Goal: Find specific page/section: Find specific page/section

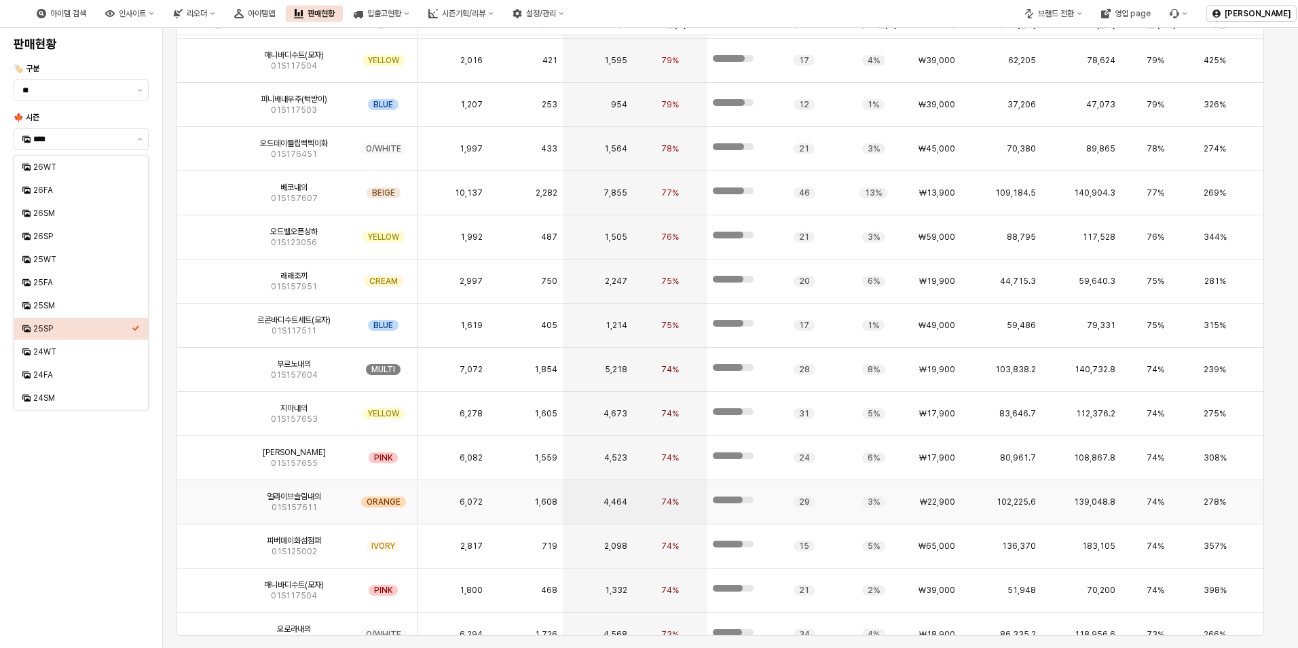
scroll to position [883, 0]
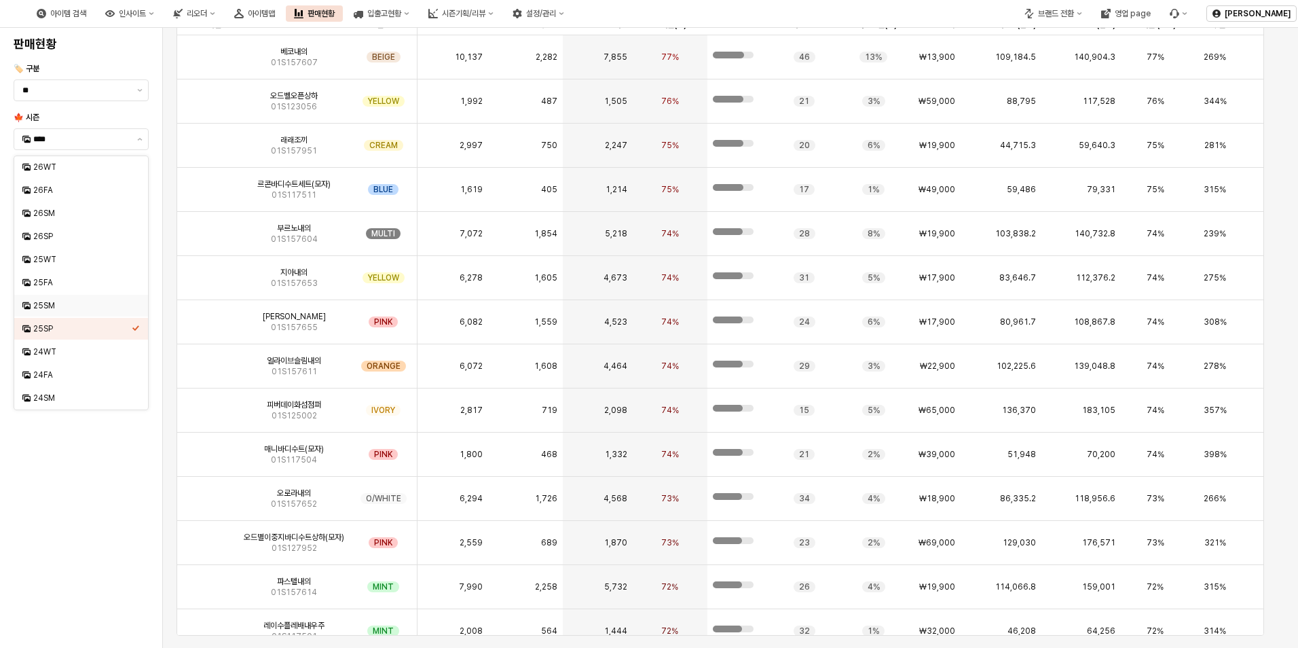
click at [52, 301] on div "25SM" at bounding box center [82, 305] width 98 height 11
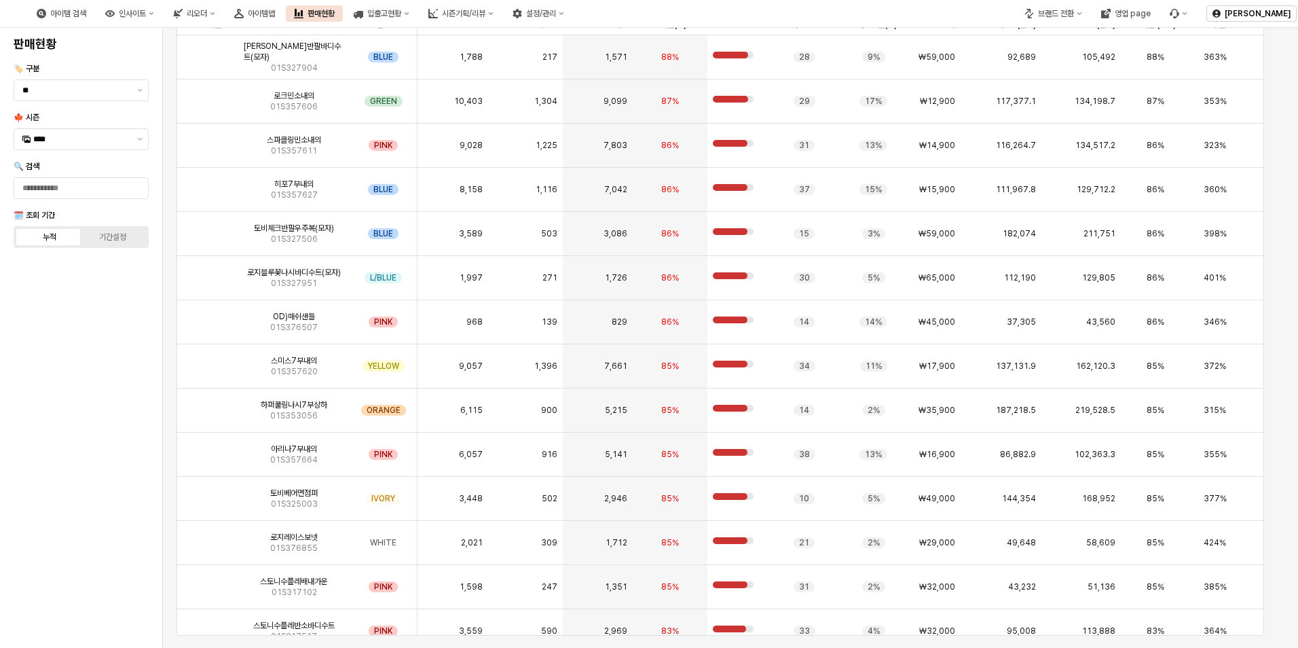
click at [72, 153] on div at bounding box center [81, 155] width 146 height 5
click at [93, 145] on input "****" at bounding box center [81, 139] width 96 height 14
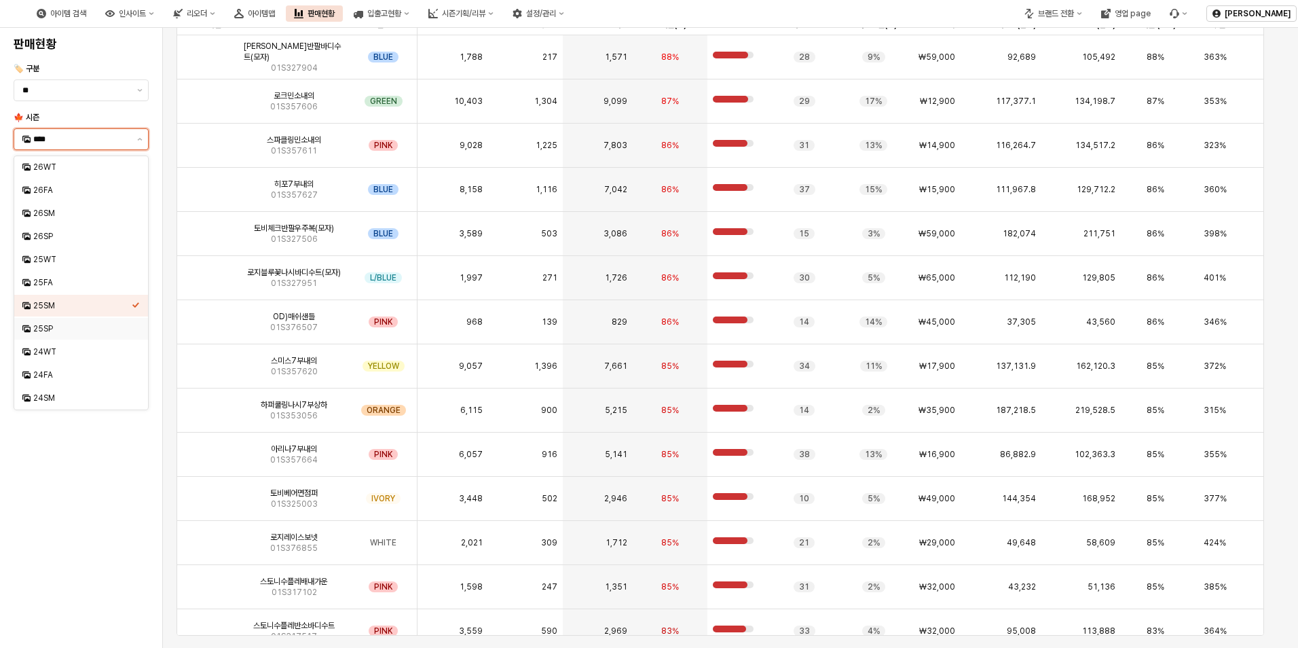
click at [48, 320] on div "25SP" at bounding box center [81, 329] width 134 height 22
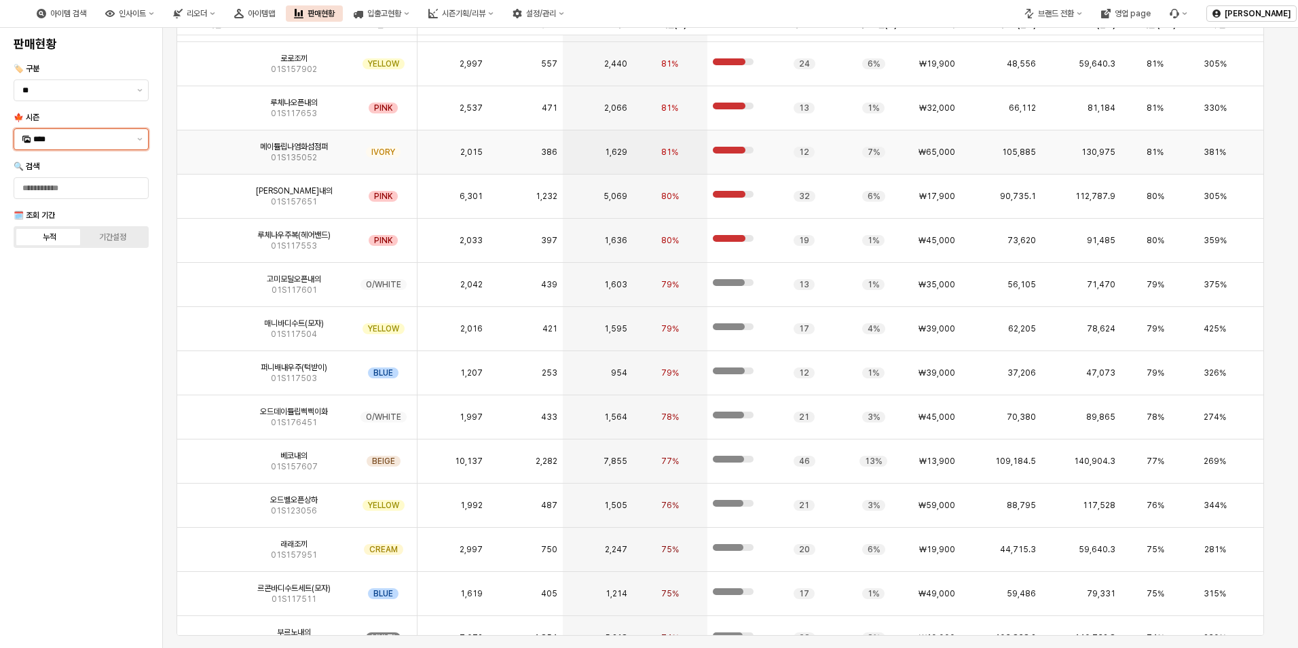
scroll to position [475, 0]
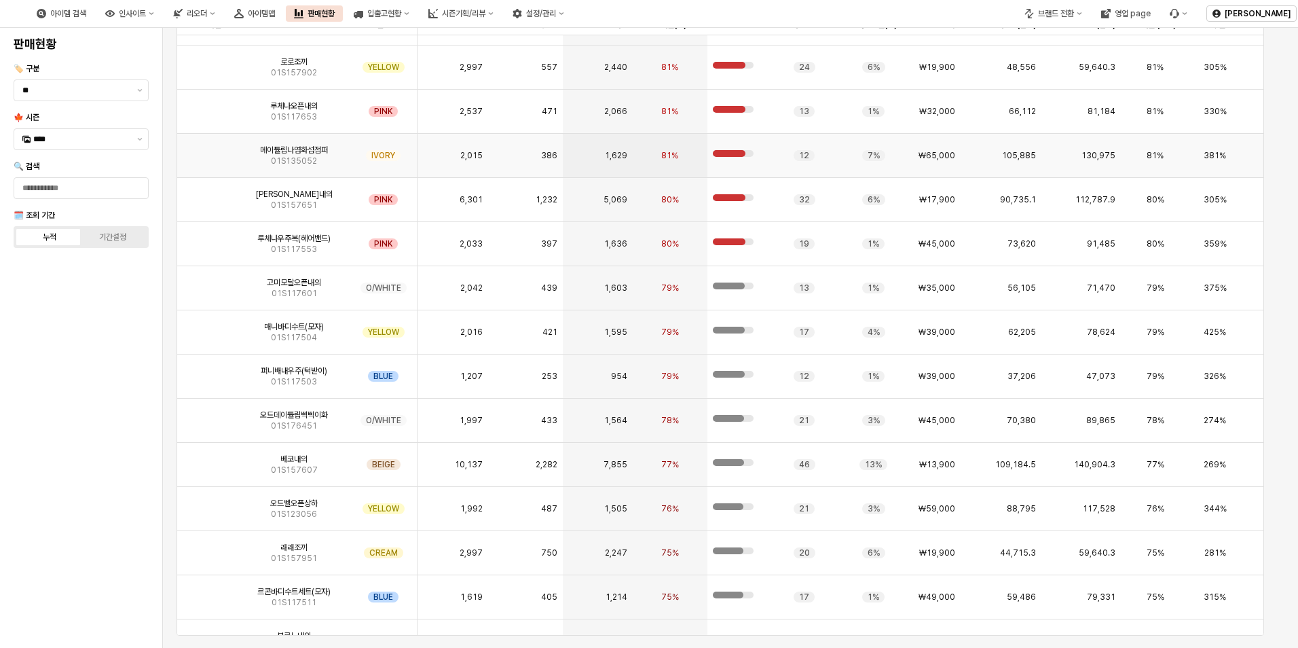
click at [314, 160] on span "01S135052" at bounding box center [294, 160] width 46 height 11
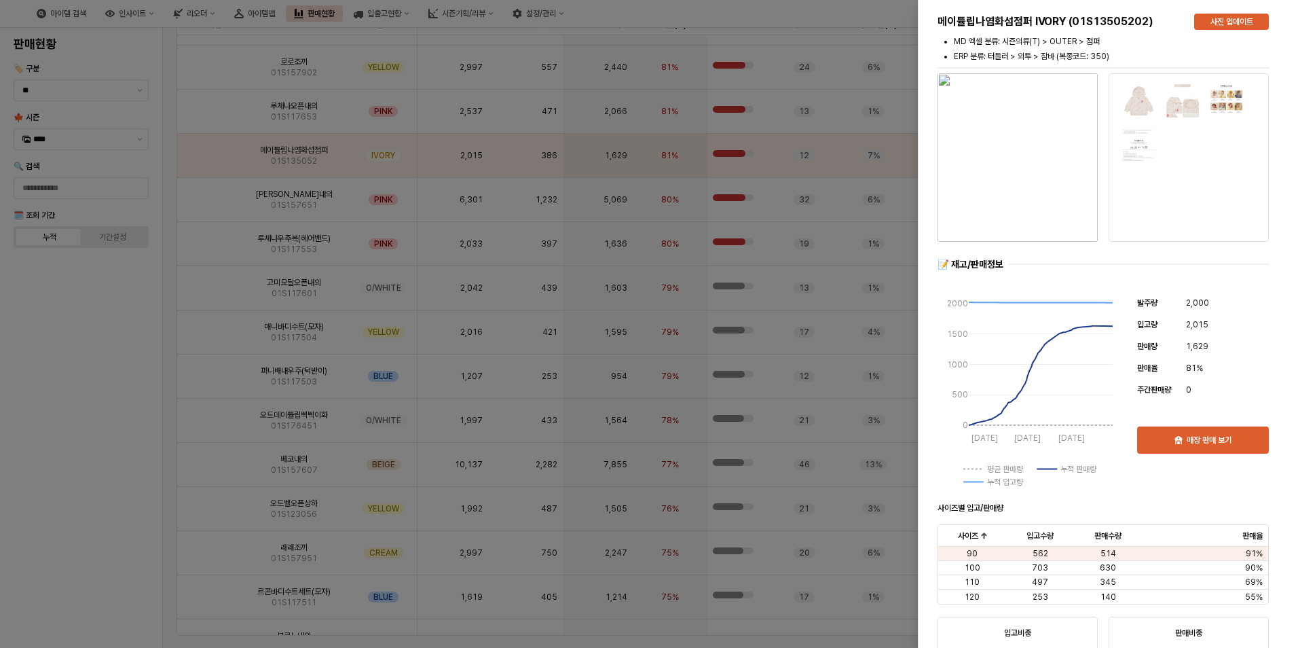
click at [65, 312] on div at bounding box center [649, 324] width 1298 height 648
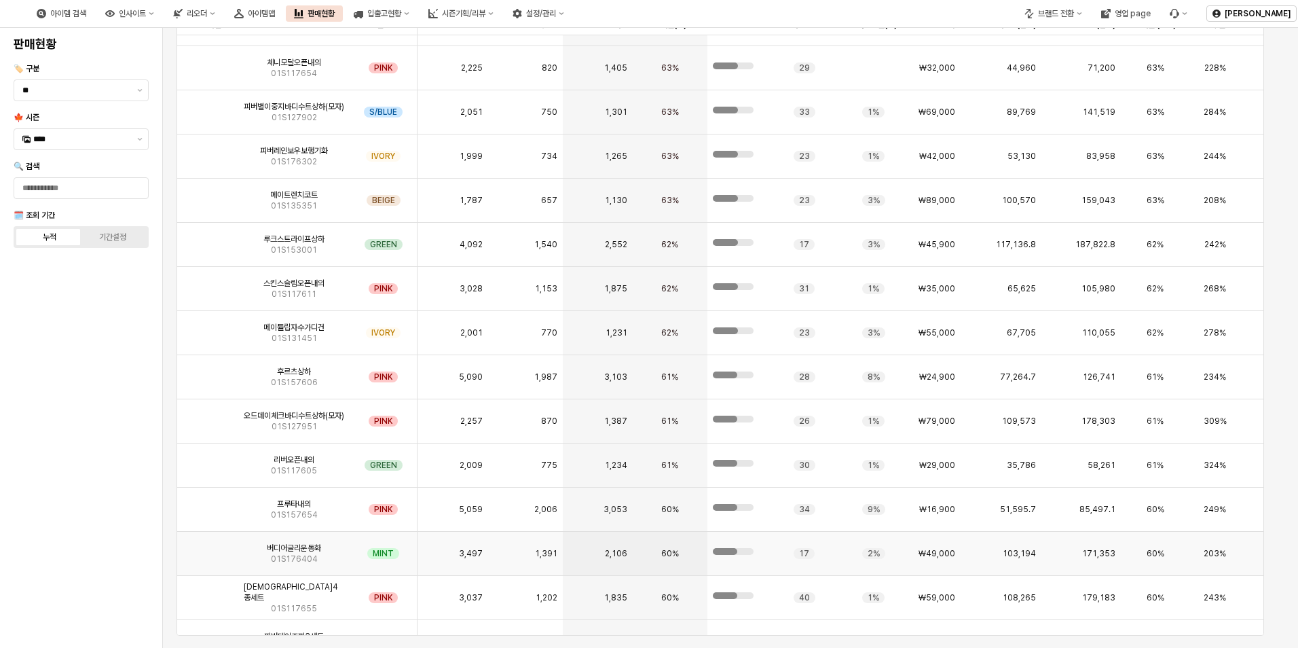
scroll to position [2715, 0]
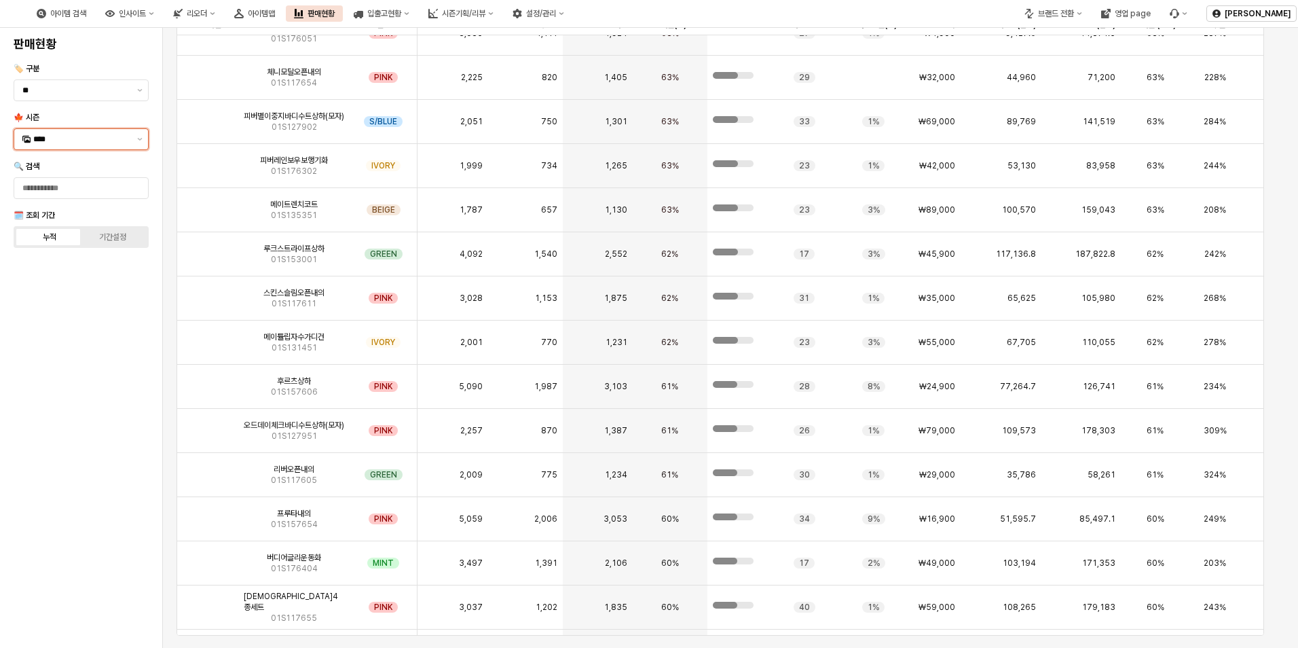
click at [77, 147] on div "****" at bounding box center [72, 139] width 117 height 20
click at [114, 174] on div "26WT" at bounding box center [81, 167] width 134 height 22
type input "****"
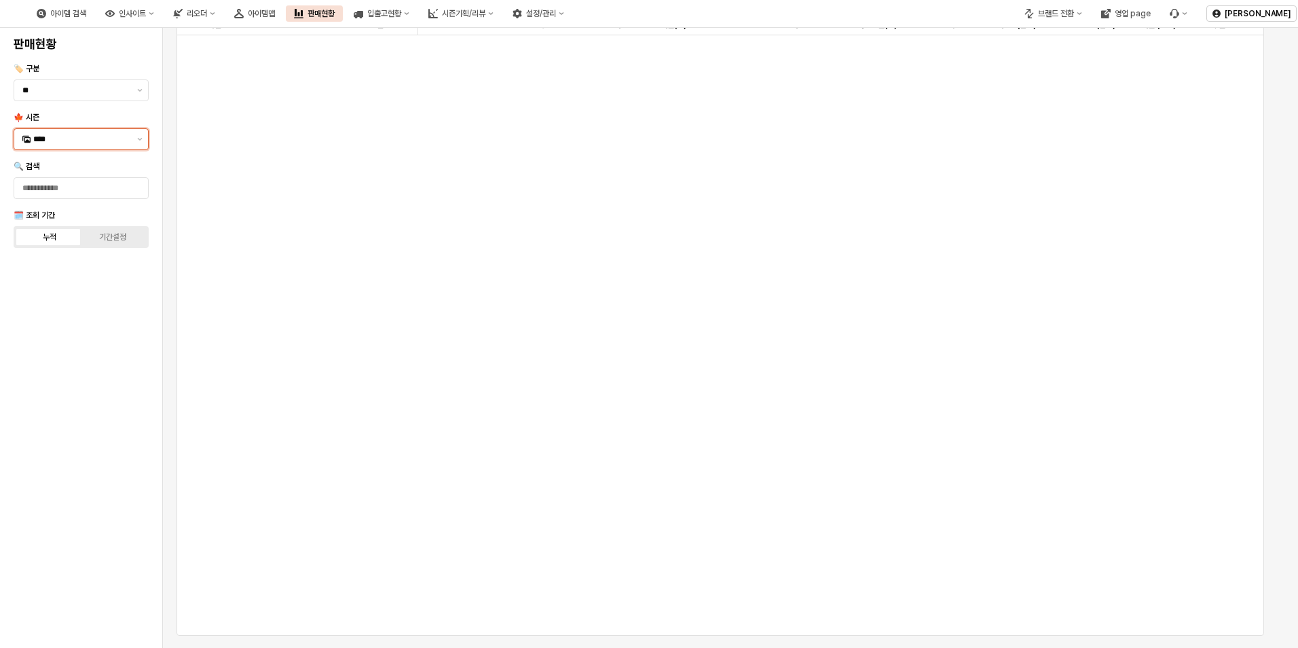
scroll to position [0, 0]
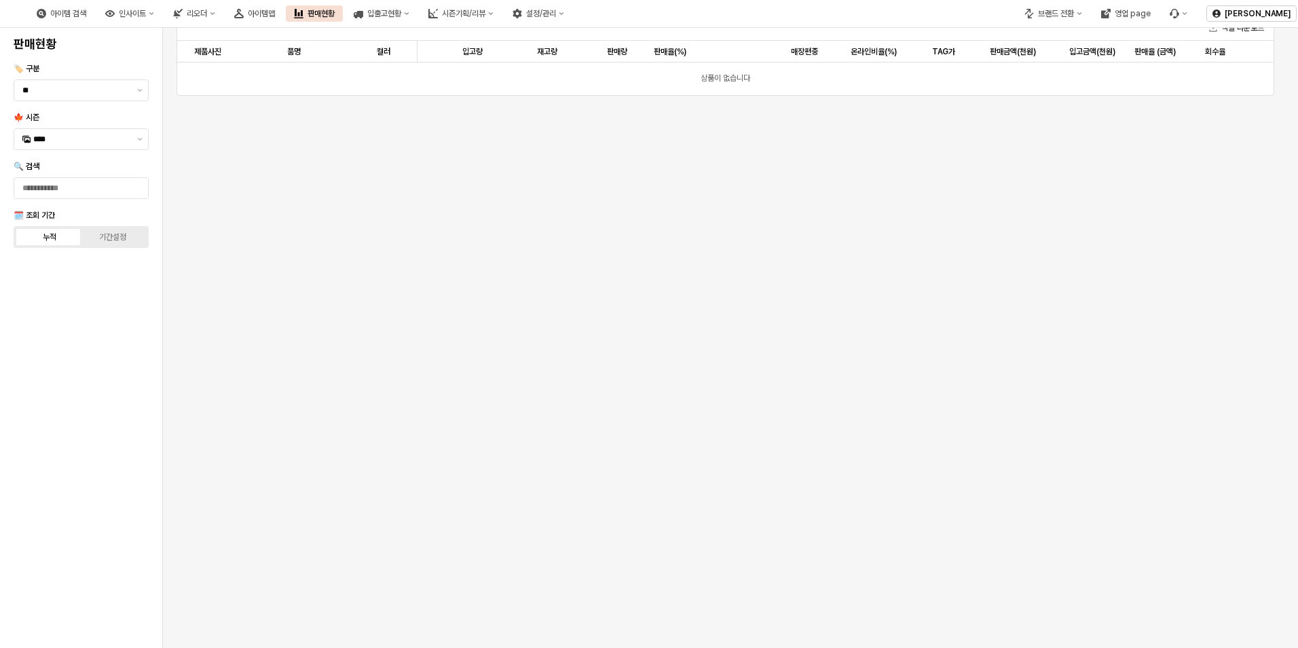
click at [732, 272] on div "엑셀 다운로드 제품사진 제품사진 품명 품명 컬러 컬러 입고량 입고량 재고량 재고량 판매량 판매량 판매율(%) 판매율(%) 매장편중 매장편중 온…" at bounding box center [725, 319] width 1109 height 646
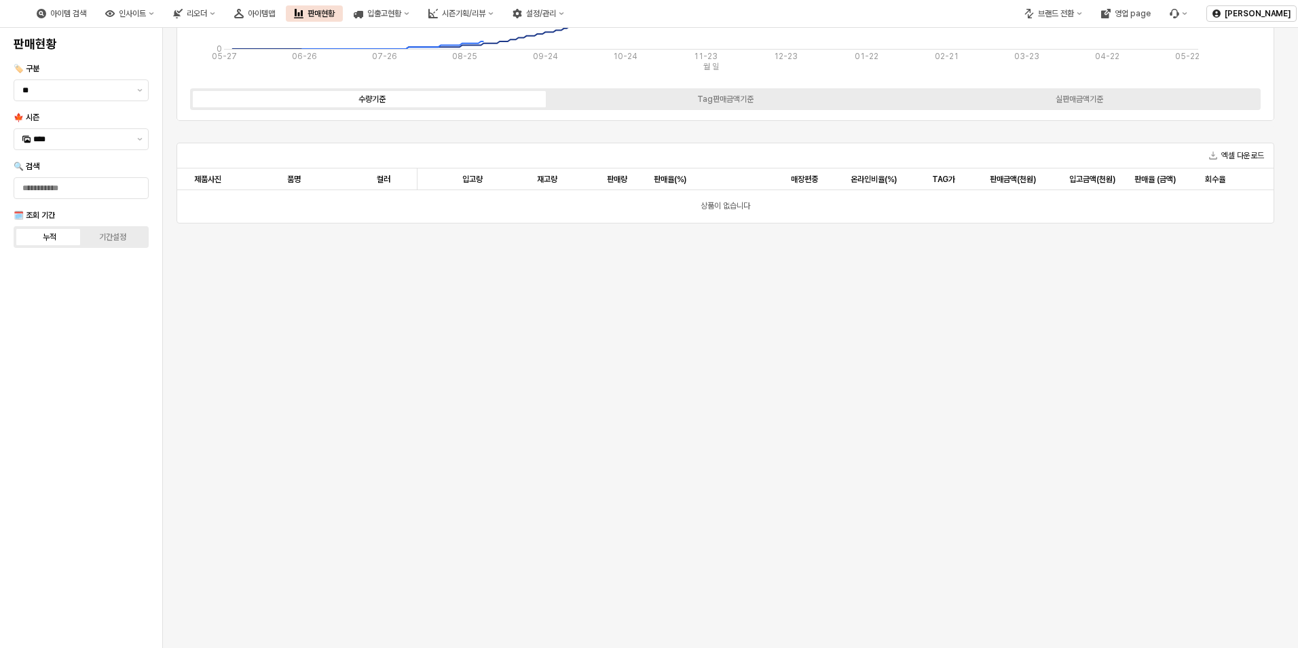
scroll to position [64, 0]
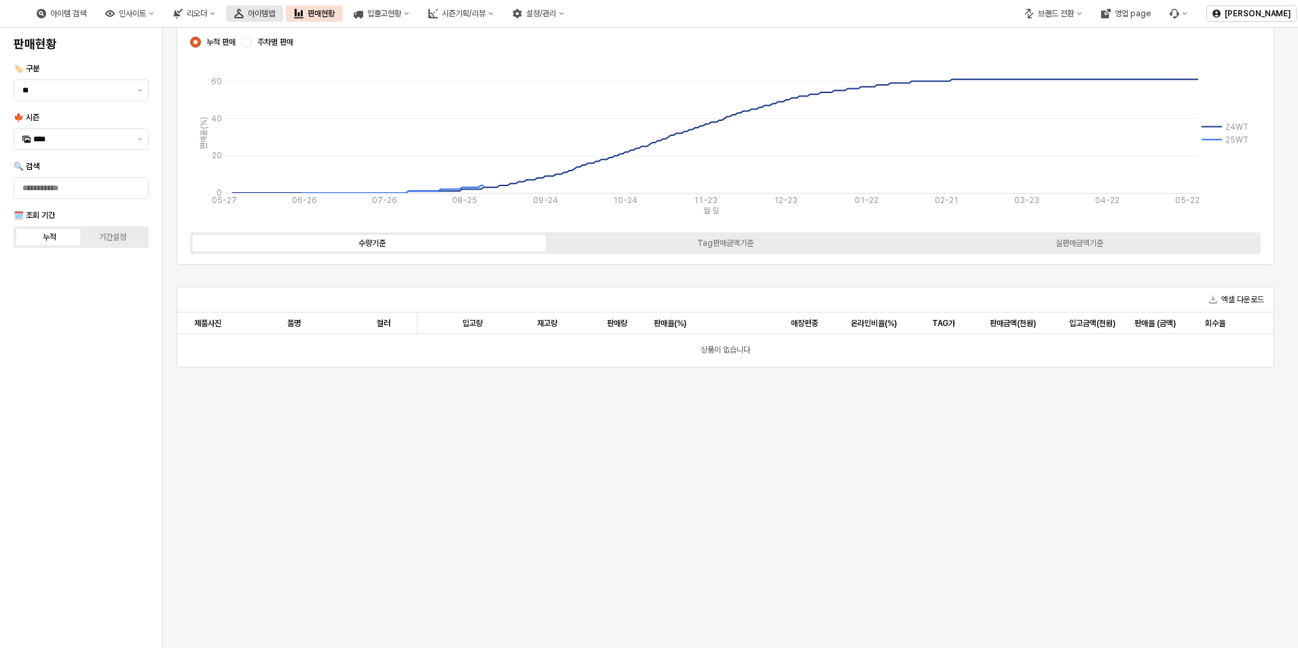
click at [283, 9] on button "아이템맵" at bounding box center [254, 13] width 57 height 16
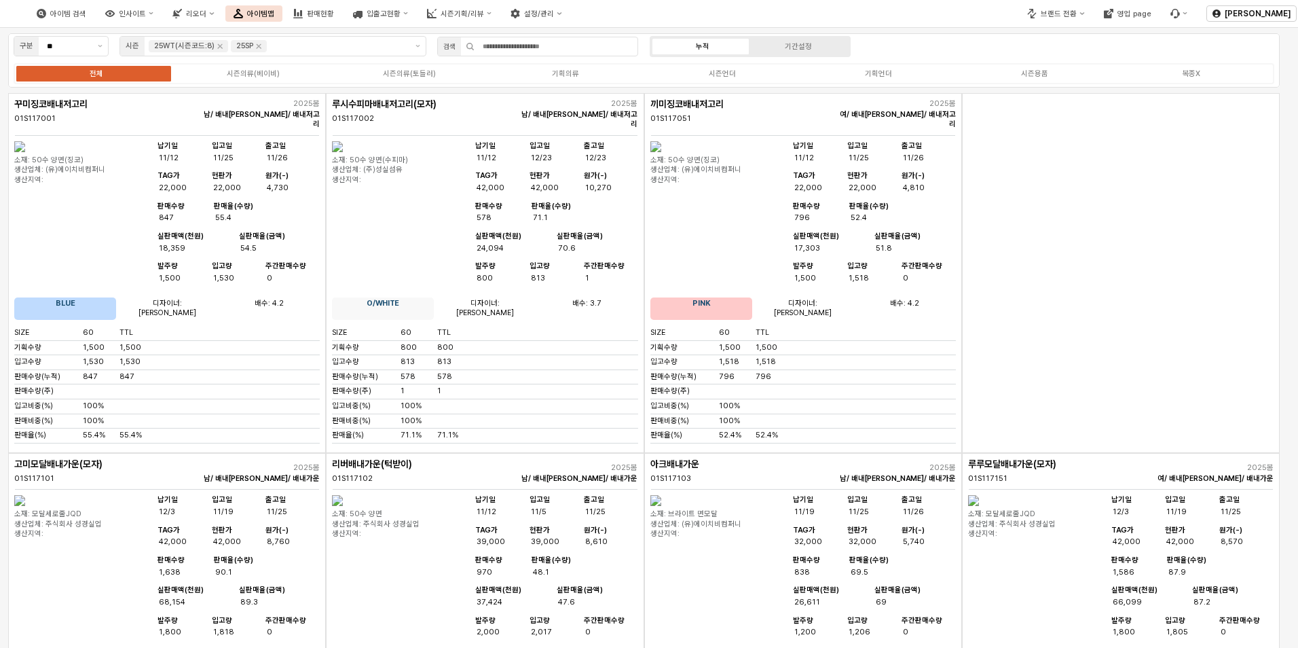
click at [946, 292] on div "납기일 11/12 입고일 11/25 출고일 11/26 TAG가 22,000 현판가 22,000 원가(-) 4,810 판매수량 796 판매율(수…" at bounding box center [873, 216] width 166 height 151
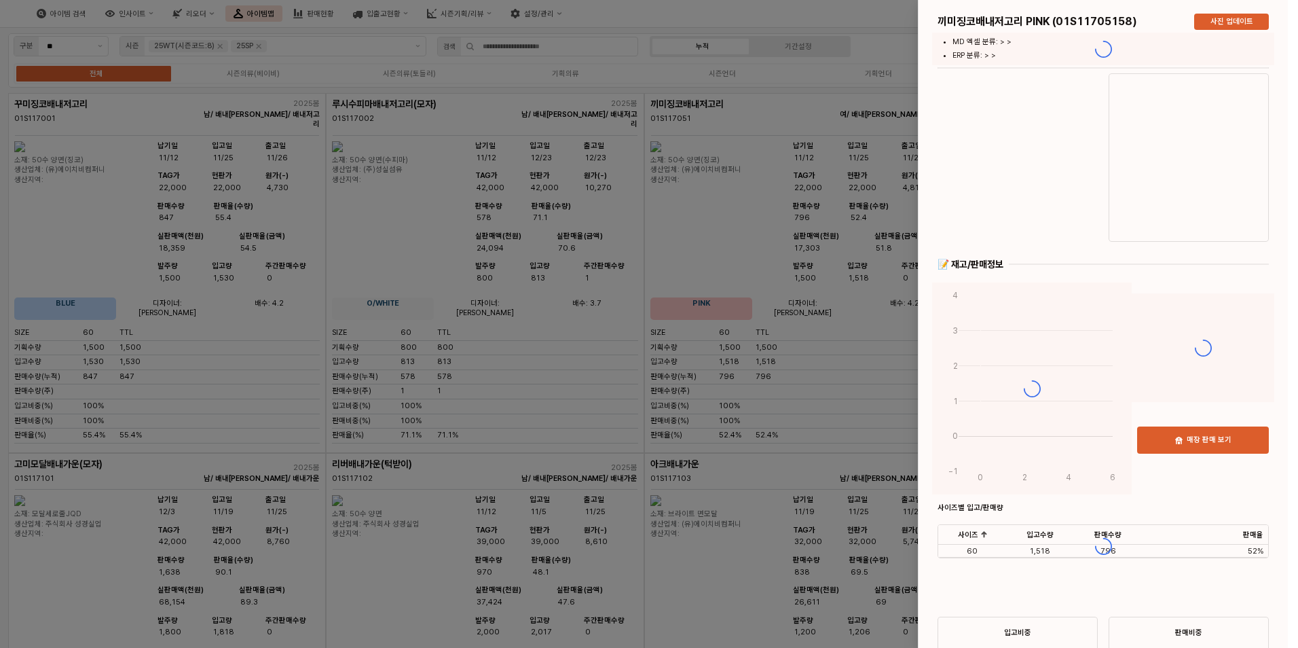
scroll to position [204, 0]
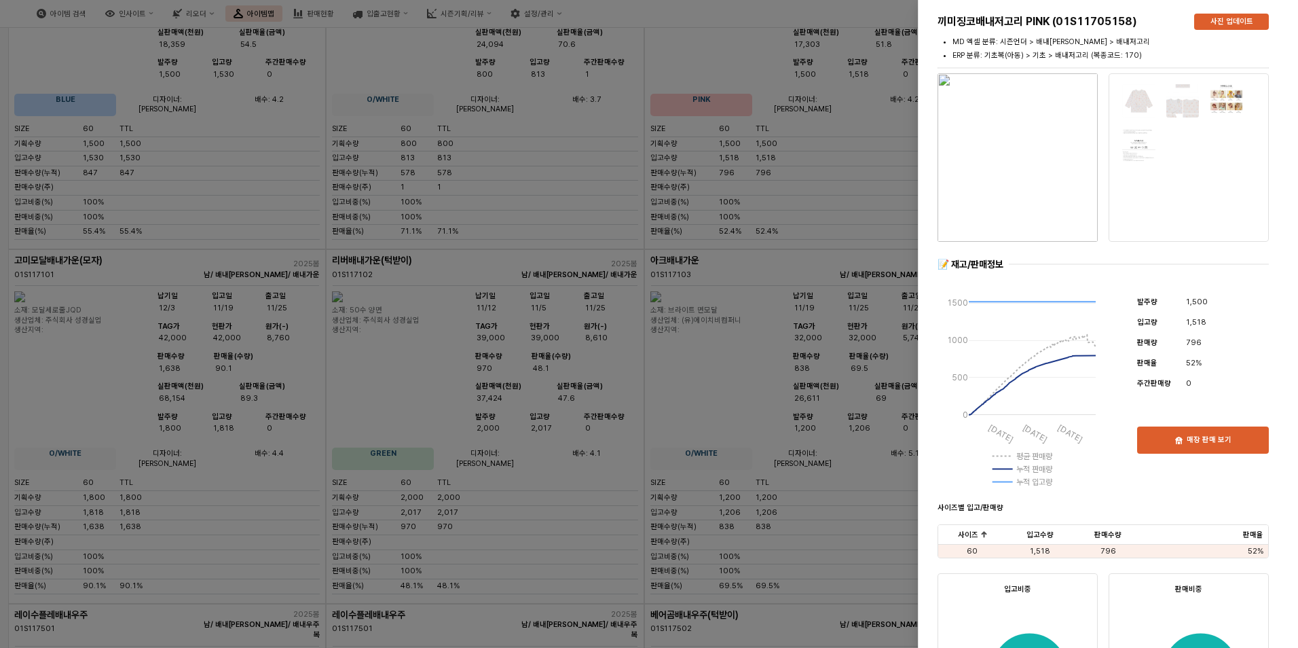
drag, startPoint x: 737, startPoint y: 166, endPoint x: 737, endPoint y: 176, distance: 10.2
click at [737, 166] on div at bounding box center [649, 324] width 1298 height 648
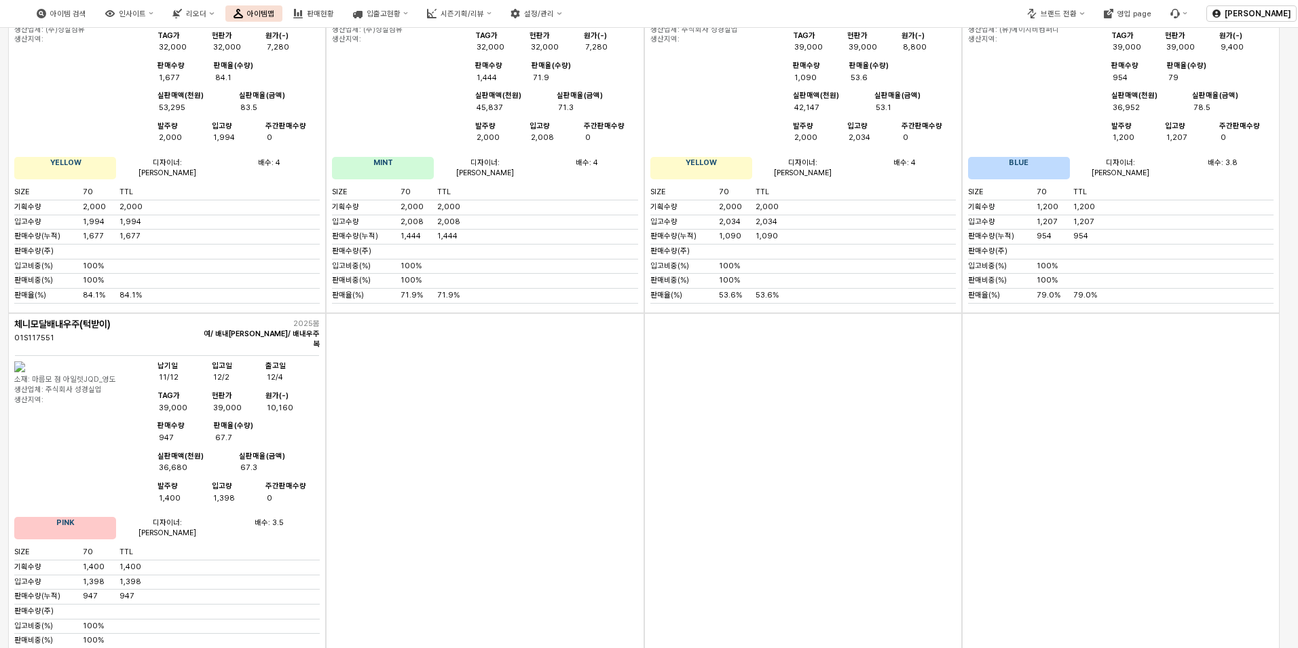
scroll to position [950, 0]
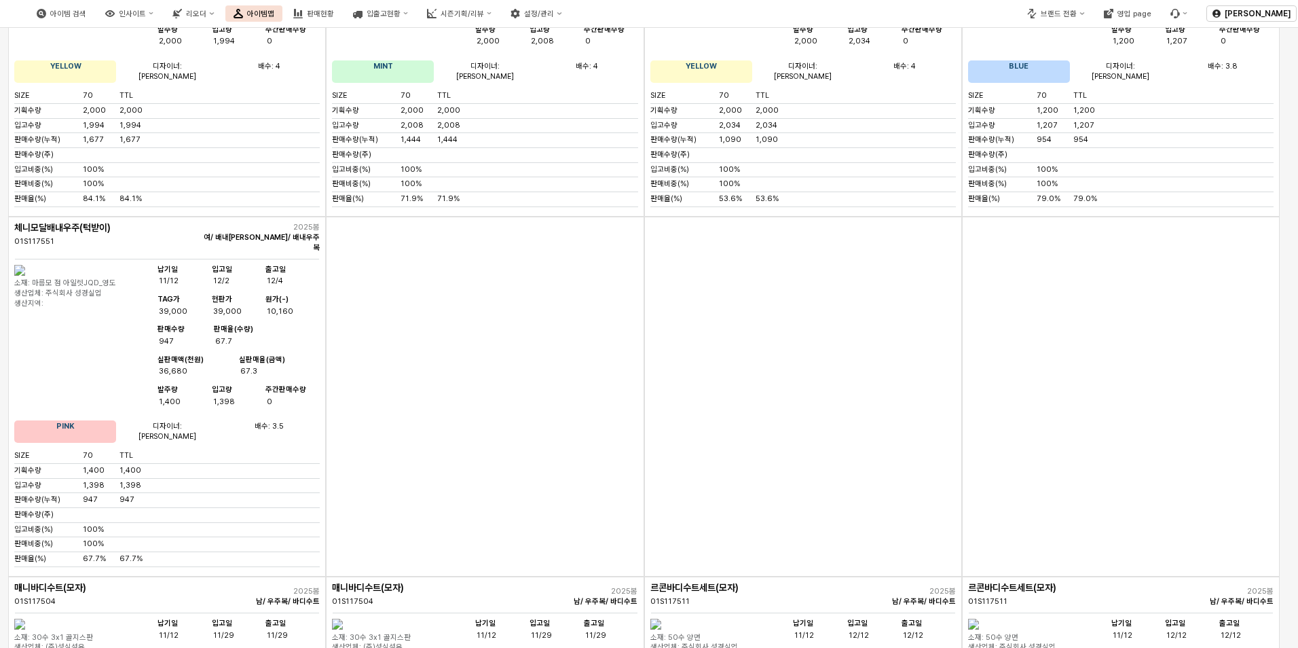
click at [845, 428] on div "App Frame" at bounding box center [803, 397] width 318 height 360
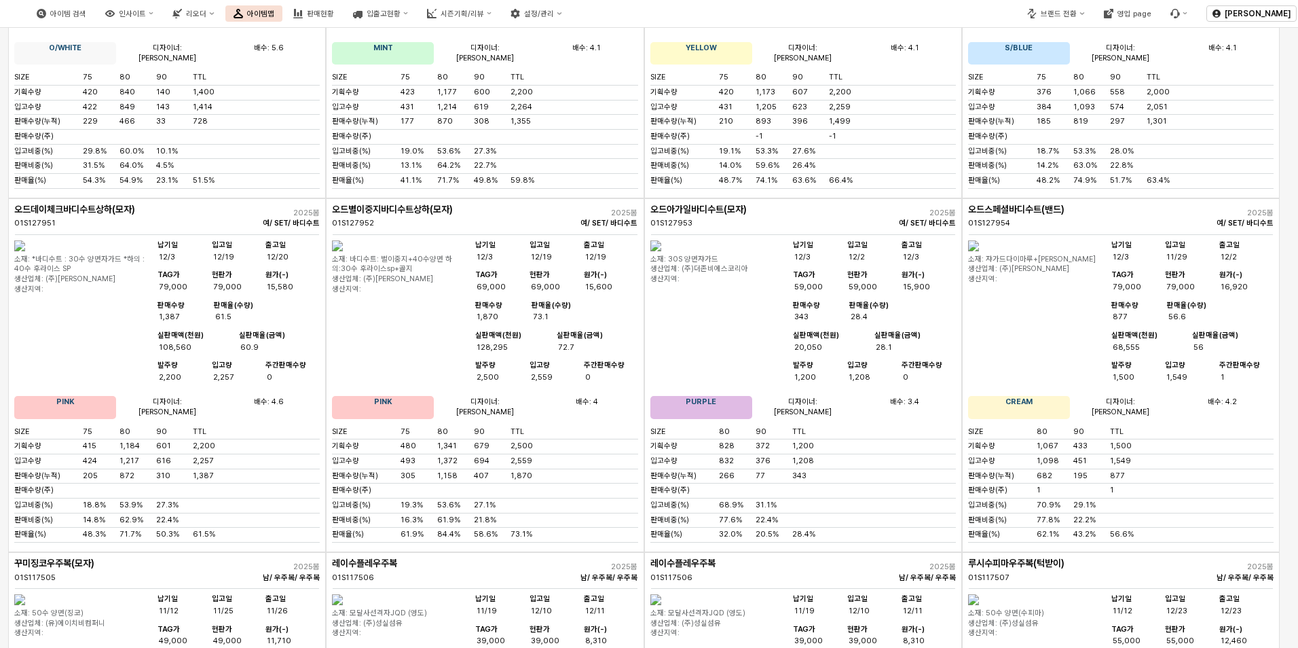
scroll to position [2376, 0]
